Goal: Entertainment & Leisure: Consume media (video, audio)

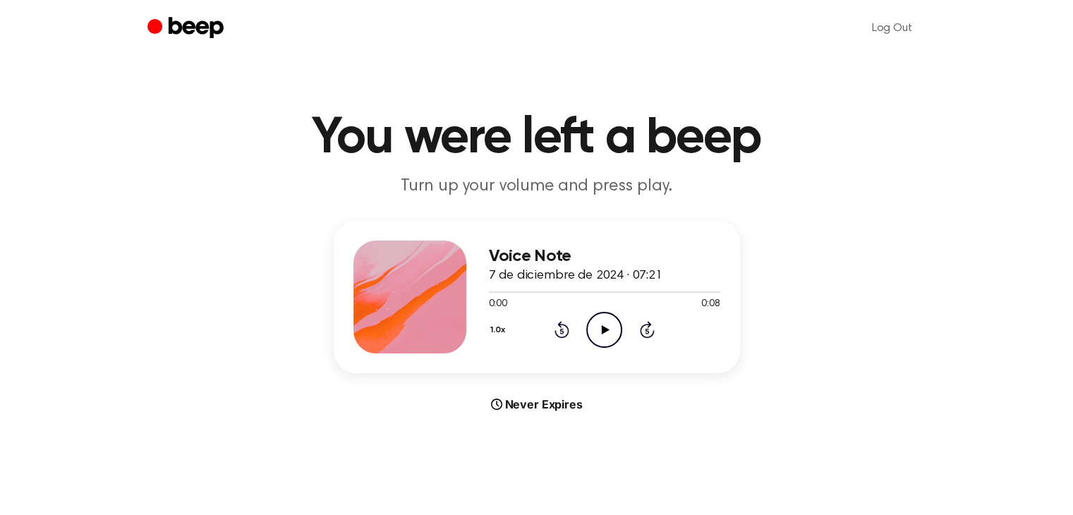
click at [607, 329] on icon at bounding box center [606, 329] width 8 height 9
click at [613, 325] on icon "Play Audio" at bounding box center [604, 330] width 36 height 36
click at [273, 102] on main "You were left a beep Turn up your volume and press play. Voice Note 7 de diciem…" at bounding box center [536, 421] width 1073 height 843
click at [600, 325] on icon "Play Audio" at bounding box center [604, 330] width 36 height 36
click at [599, 322] on icon "Play Audio" at bounding box center [604, 330] width 36 height 36
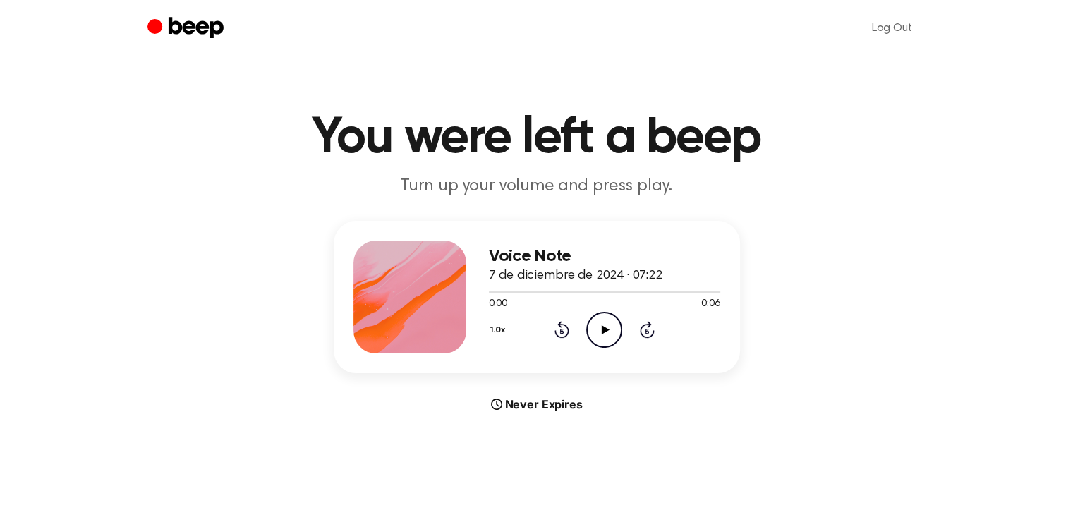
click at [604, 342] on icon "Play Audio" at bounding box center [604, 330] width 36 height 36
click at [615, 337] on icon "Play Audio" at bounding box center [604, 330] width 36 height 36
click at [604, 325] on icon "Pause Audio" at bounding box center [604, 330] width 36 height 36
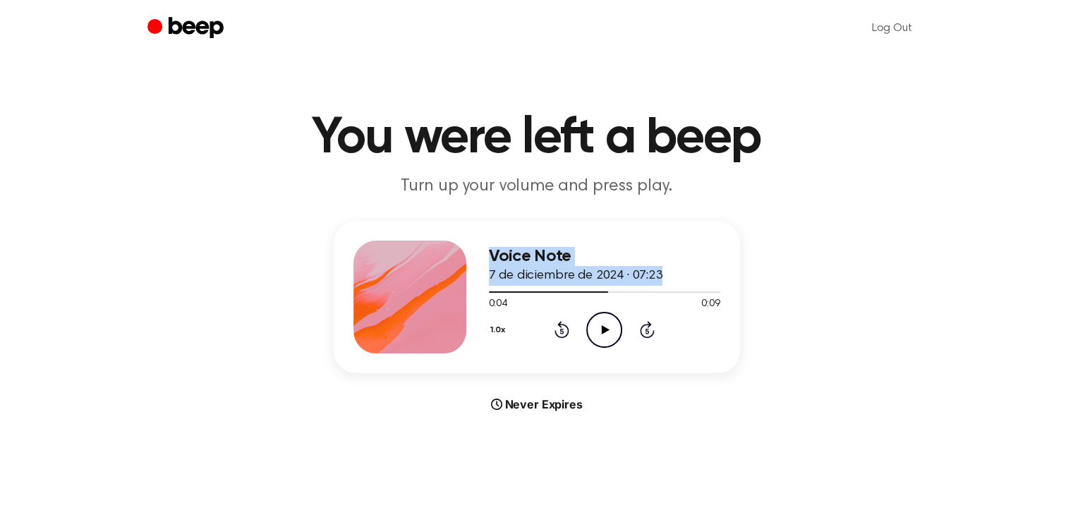
drag, startPoint x: 605, startPoint y: 291, endPoint x: 434, endPoint y: 294, distance: 171.5
click at [434, 294] on div "Voice Note 7 de diciembre de 2024 · 07:23 0:04 0:09 Your browser does not suppo…" at bounding box center [537, 297] width 406 height 152
click at [490, 291] on div at bounding box center [548, 291] width 119 height 1
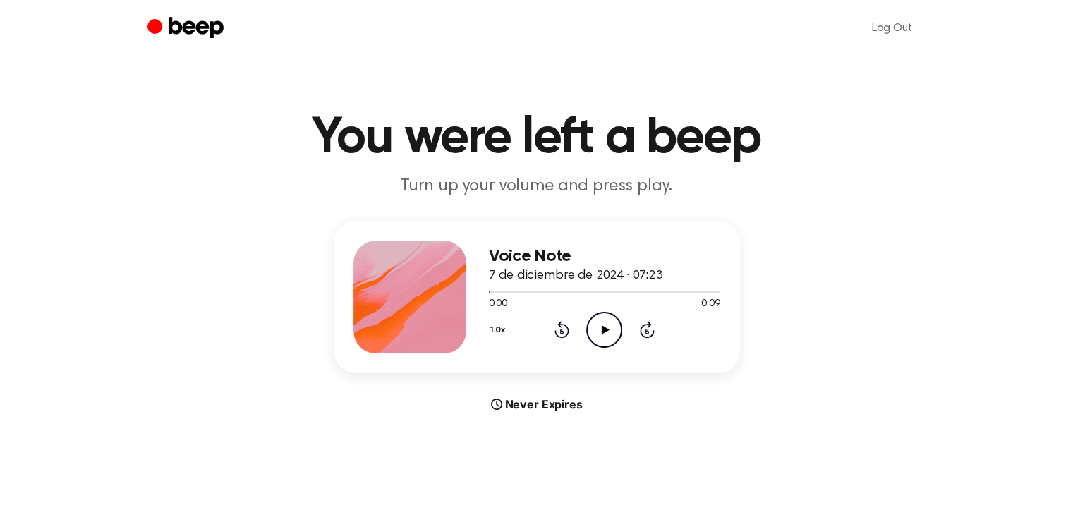
click at [598, 325] on icon "Play Audio" at bounding box center [604, 330] width 36 height 36
